Goal: Information Seeking & Learning: Learn about a topic

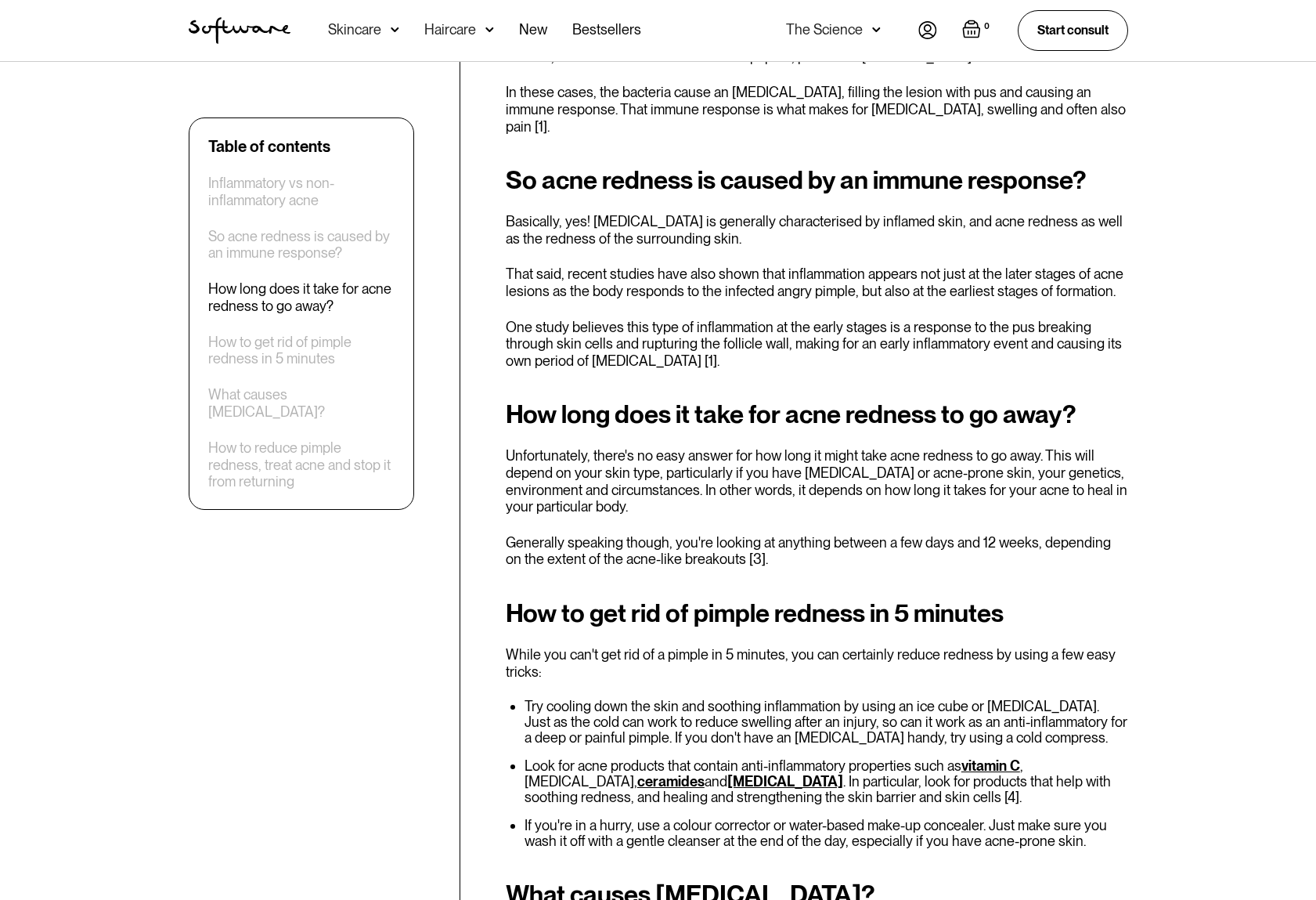
scroll to position [1362, 0]
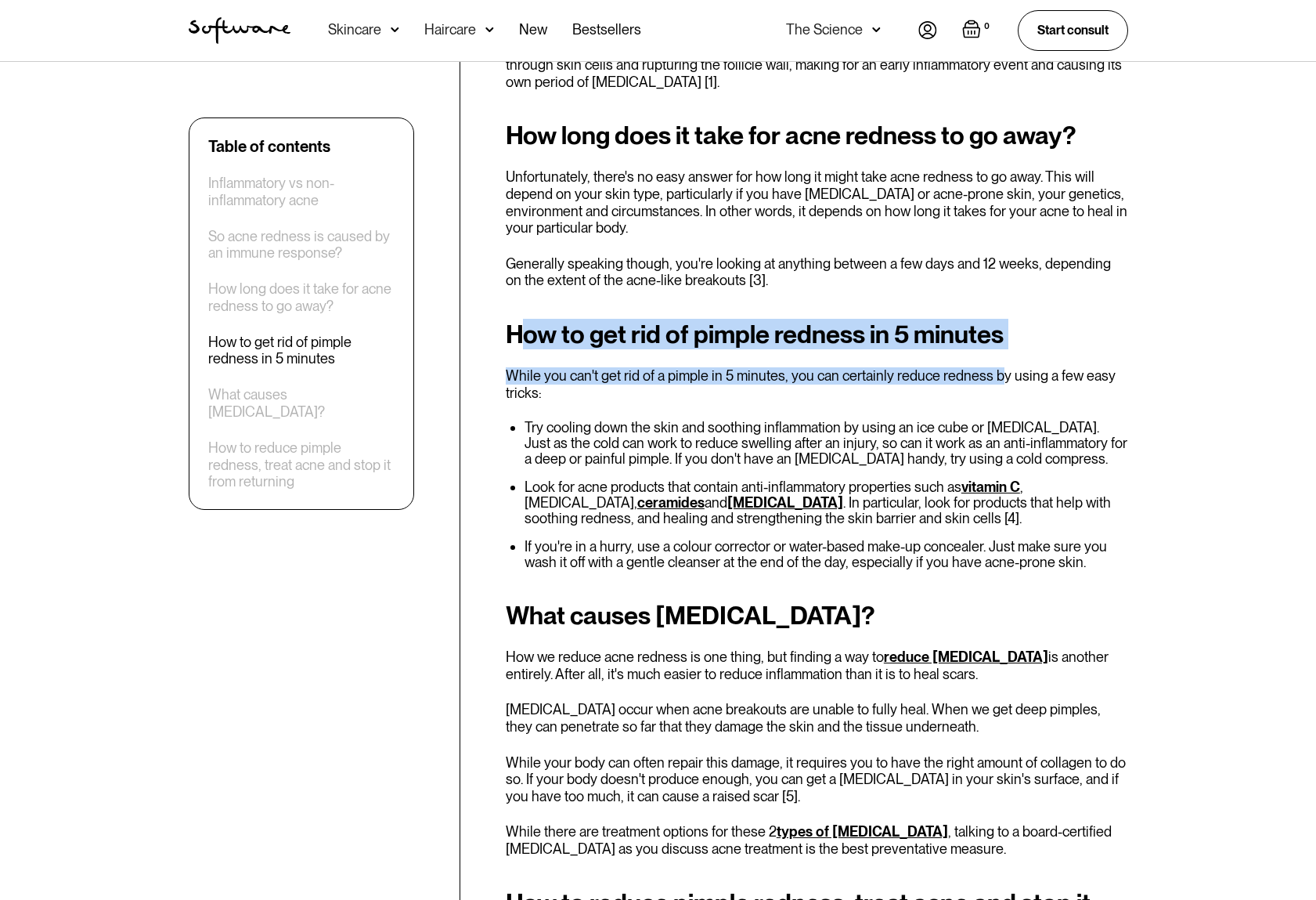
drag, startPoint x: 524, startPoint y: 323, endPoint x: 987, endPoint y: 354, distance: 464.0
click at [992, 351] on div "How to get rid of pimple redness in 5 minutes While you can't get rid of a pimp…" at bounding box center [817, 445] width 623 height 250
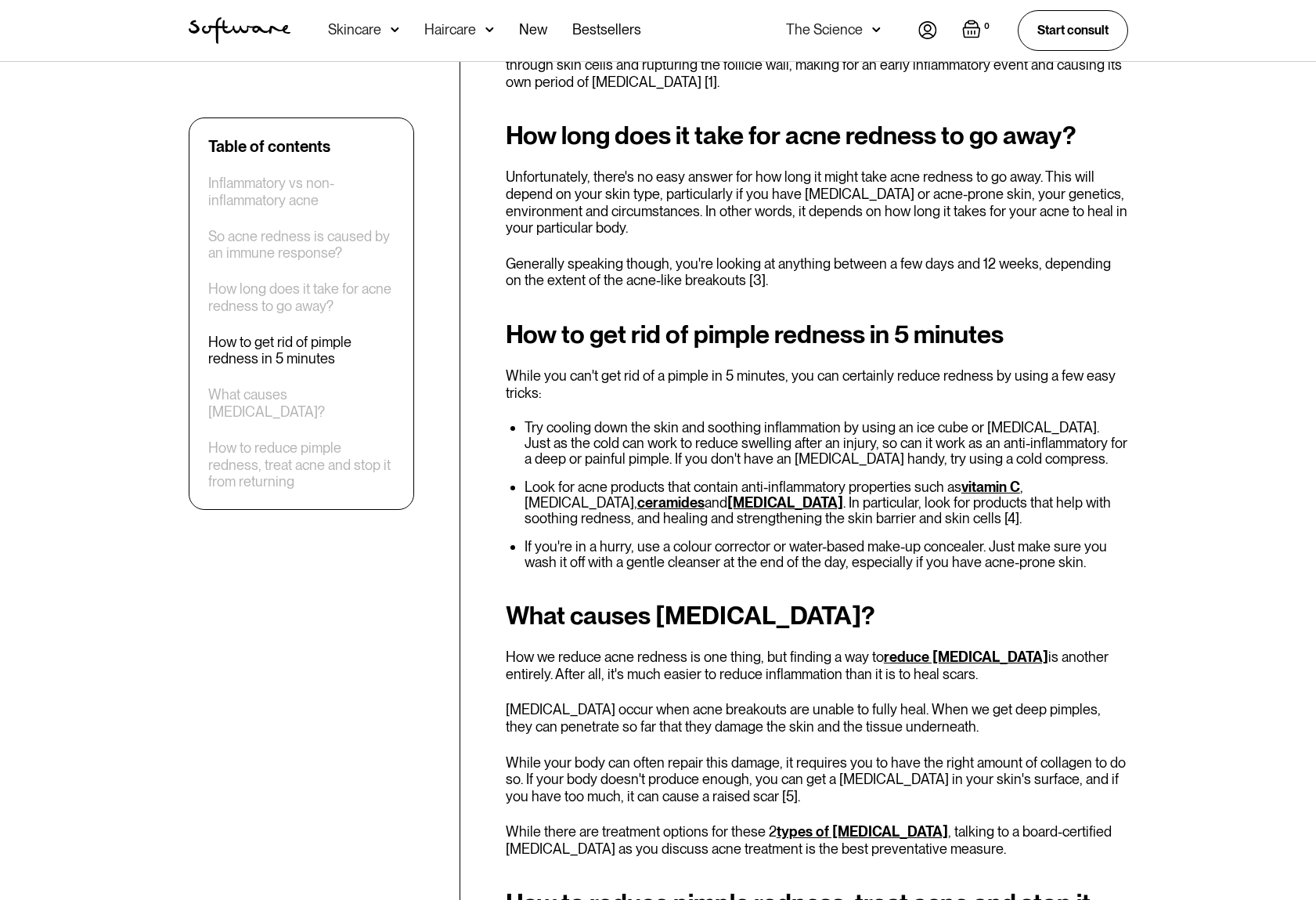
click at [978, 374] on p "While you can't get rid of a pimple in 5 minutes, you can certainly reduce redn…" at bounding box center [817, 384] width 623 height 34
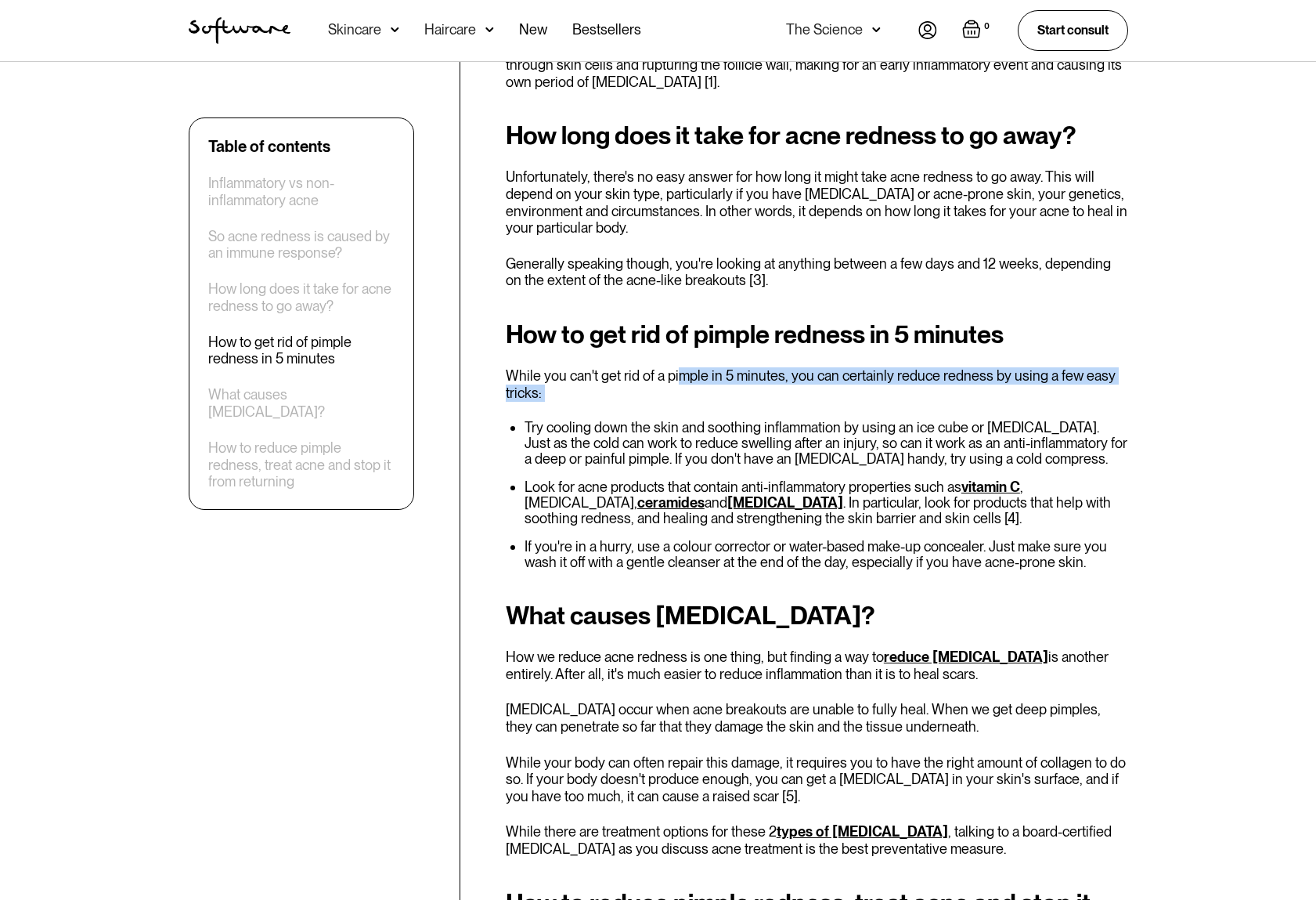
drag, startPoint x: 703, startPoint y: 363, endPoint x: 1022, endPoint y: 399, distance: 321.0
click at [1022, 399] on div "How to get rid of pimple redness in 5 minutes While you can't get rid of a pimp…" at bounding box center [817, 445] width 623 height 250
click at [1016, 401] on div "How to get rid of pimple redness in 5 minutes While you can't get rid of a pimp…" at bounding box center [817, 445] width 623 height 250
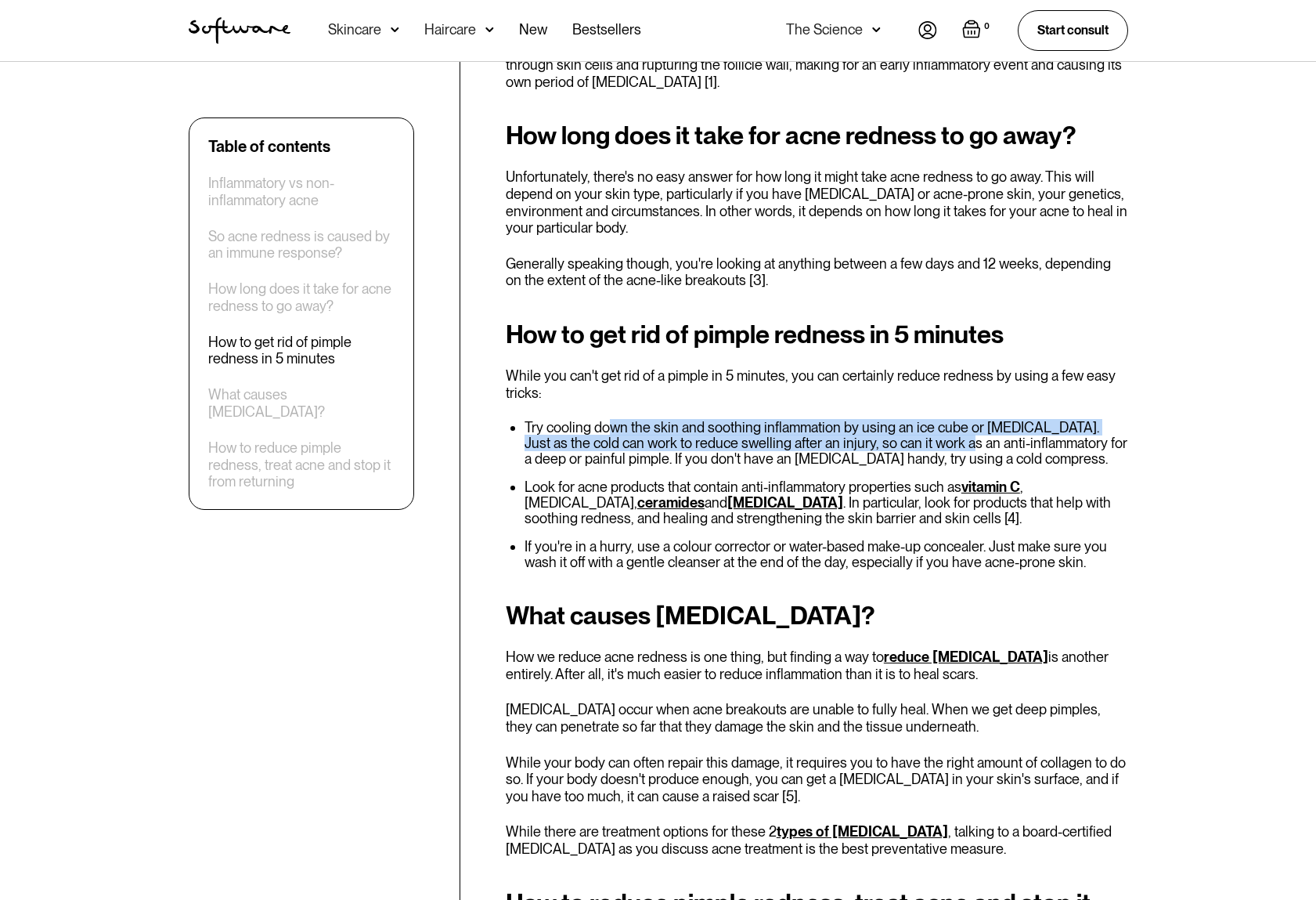
drag, startPoint x: 618, startPoint y: 404, endPoint x: 919, endPoint y: 425, distance: 301.7
click at [933, 426] on li "Try cooling down the skin and soothing inflammation by using an ice cube or [ME…" at bounding box center [826, 444] width 603 height 47
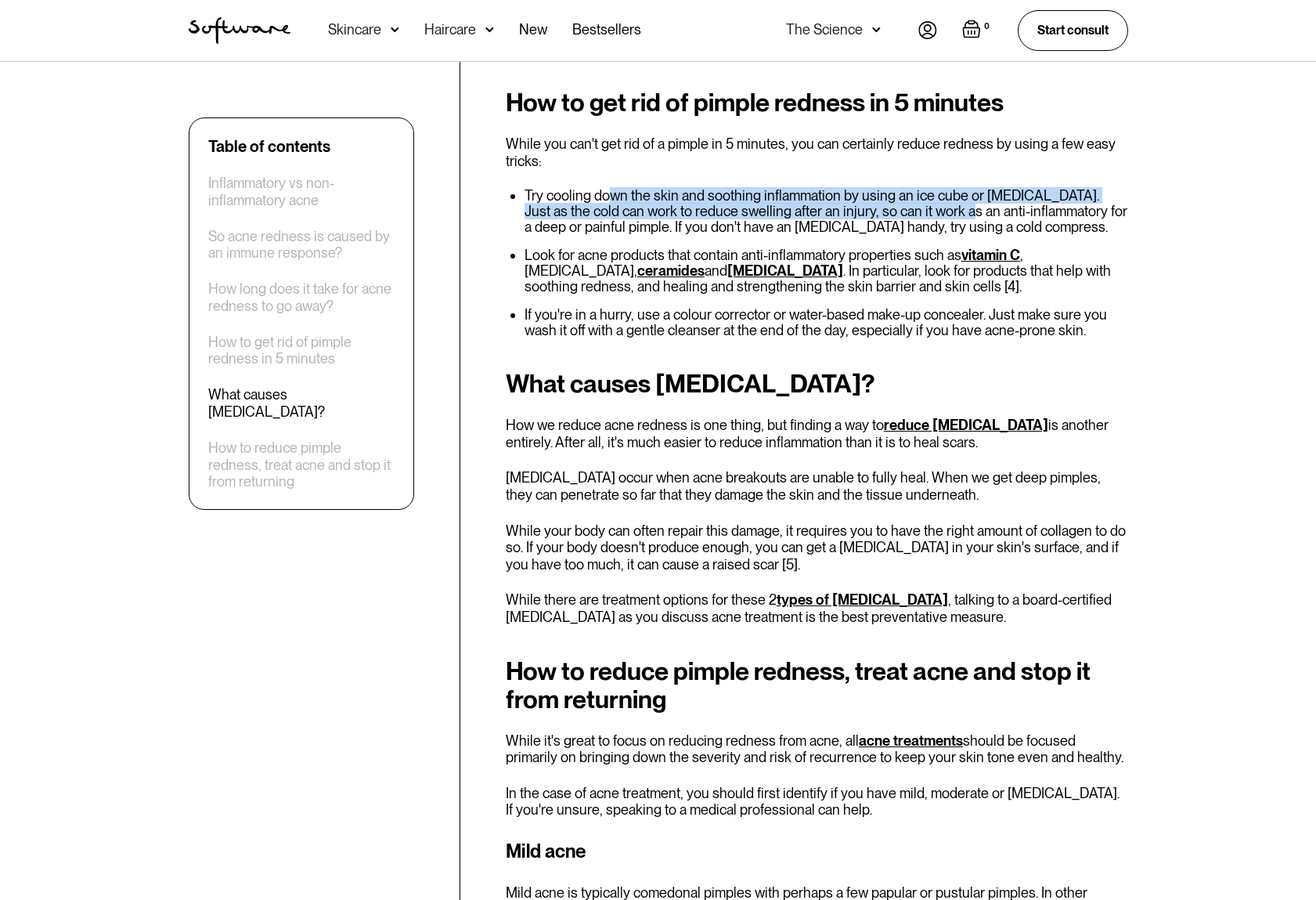
scroll to position [1592, 0]
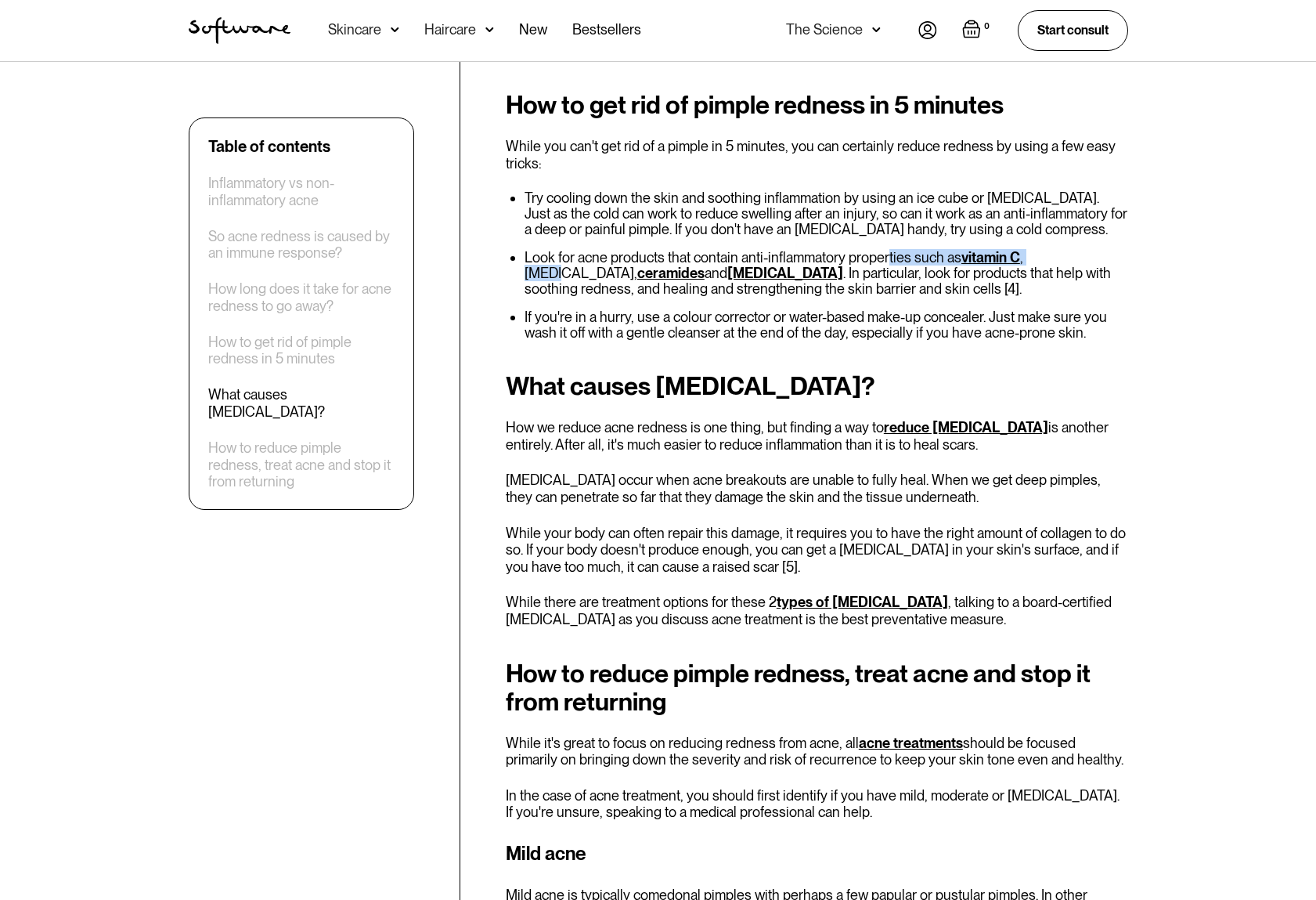
drag, startPoint x: 885, startPoint y: 239, endPoint x: 1062, endPoint y: 235, distance: 177.0
click at [1050, 250] on li "Look for acne products that contain anti-inflammatory properties such as vitami…" at bounding box center [826, 274] width 603 height 47
click at [1098, 250] on li "Look for acne products that contain anti-inflammatory properties such as vitami…" at bounding box center [826, 274] width 603 height 47
